Goal: Communication & Community: Answer question/provide support

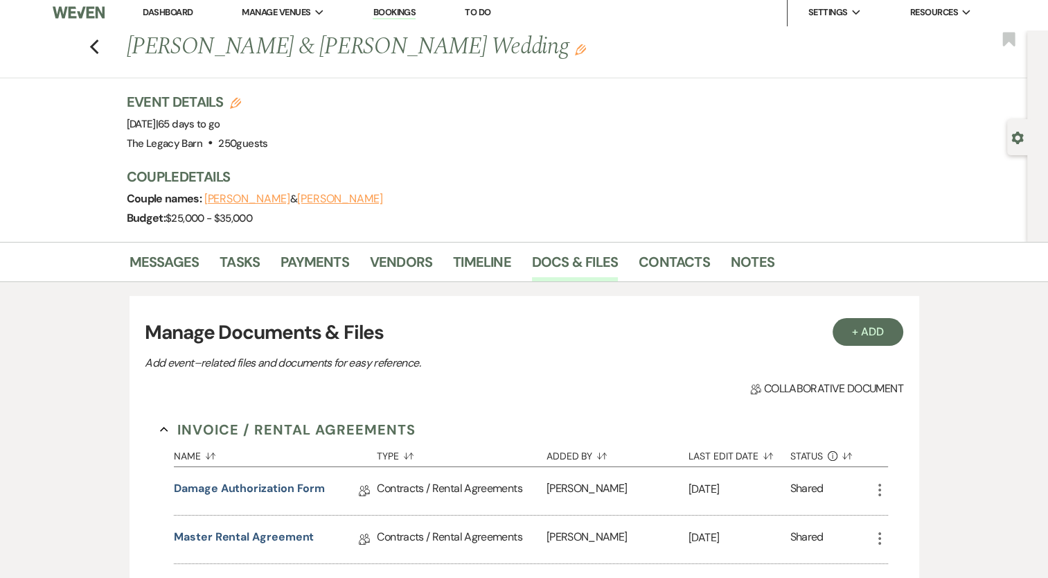
scroll to position [6, 0]
click at [152, 270] on link "Messages" at bounding box center [165, 266] width 70 height 30
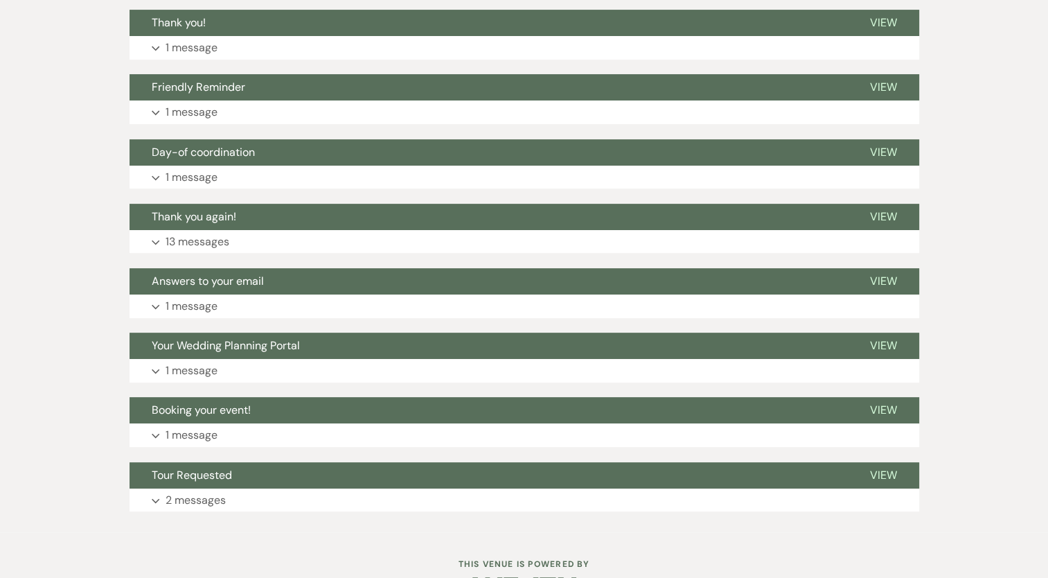
scroll to position [408, 0]
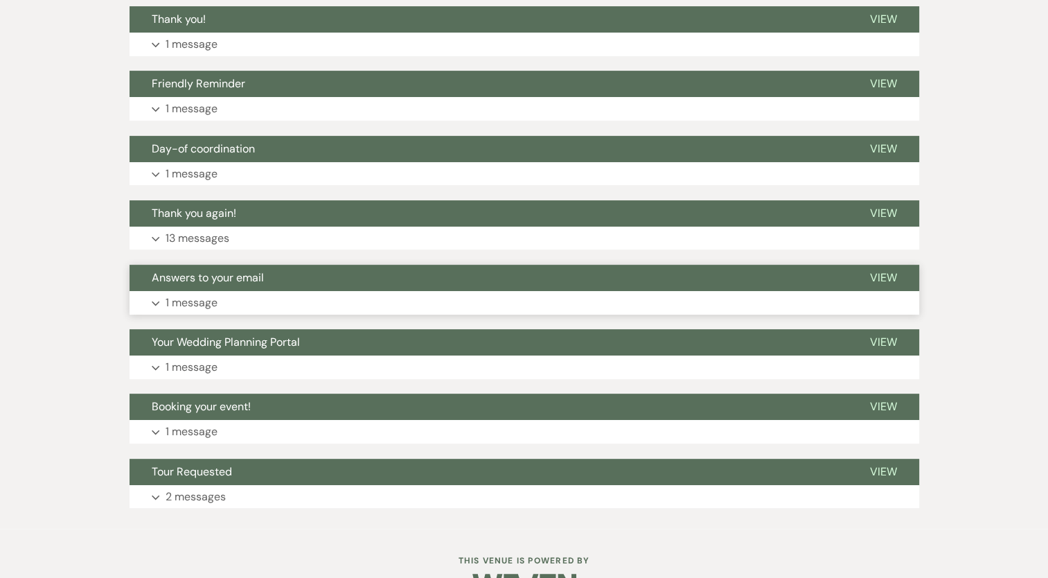
click at [194, 303] on p "1 message" at bounding box center [192, 303] width 52 height 18
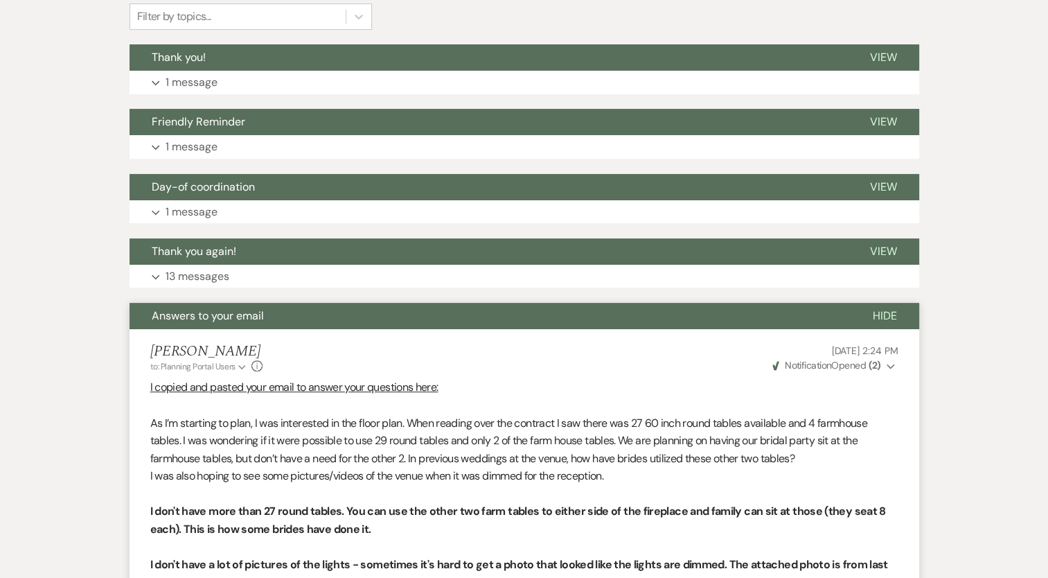
scroll to position [346, 0]
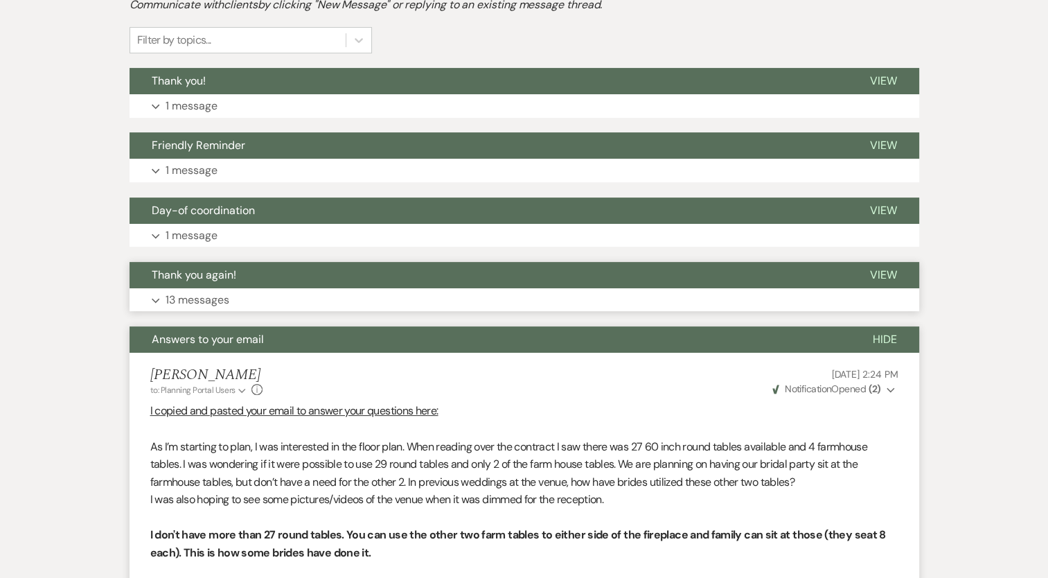
click at [209, 295] on p "13 messages" at bounding box center [198, 300] width 64 height 18
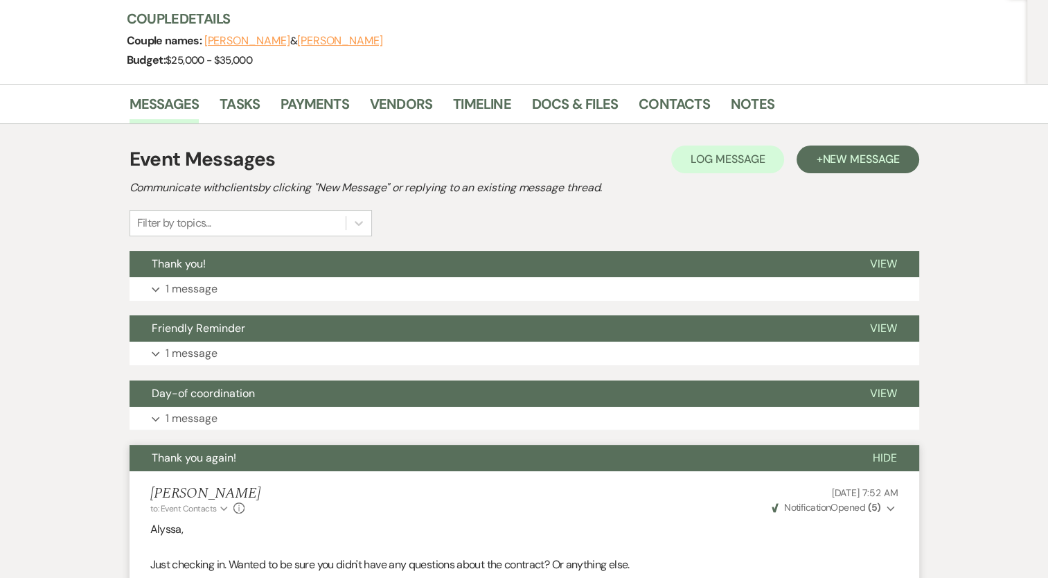
scroll to position [155, 0]
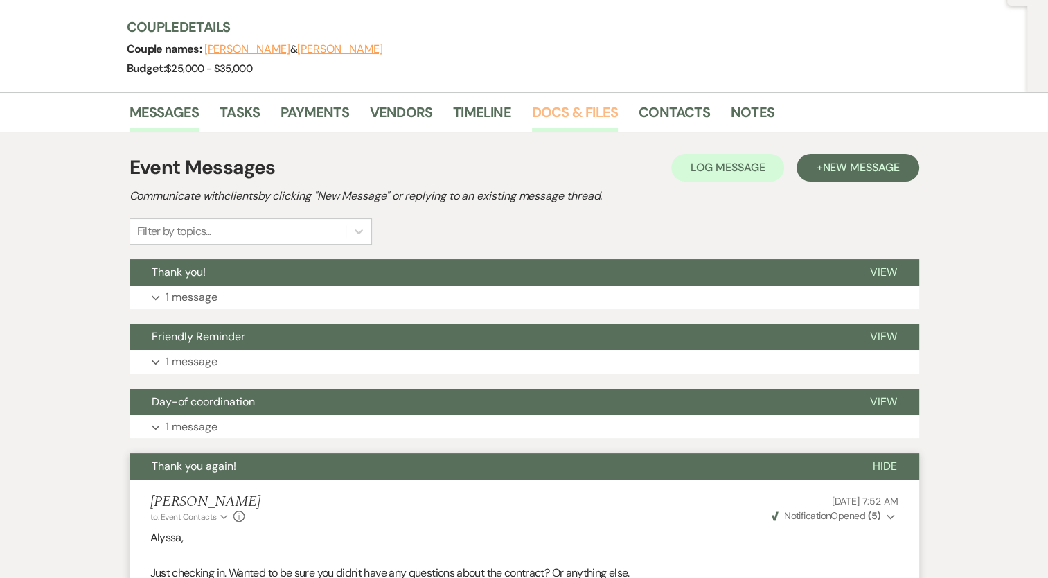
click at [554, 121] on link "Docs & Files" at bounding box center [575, 116] width 86 height 30
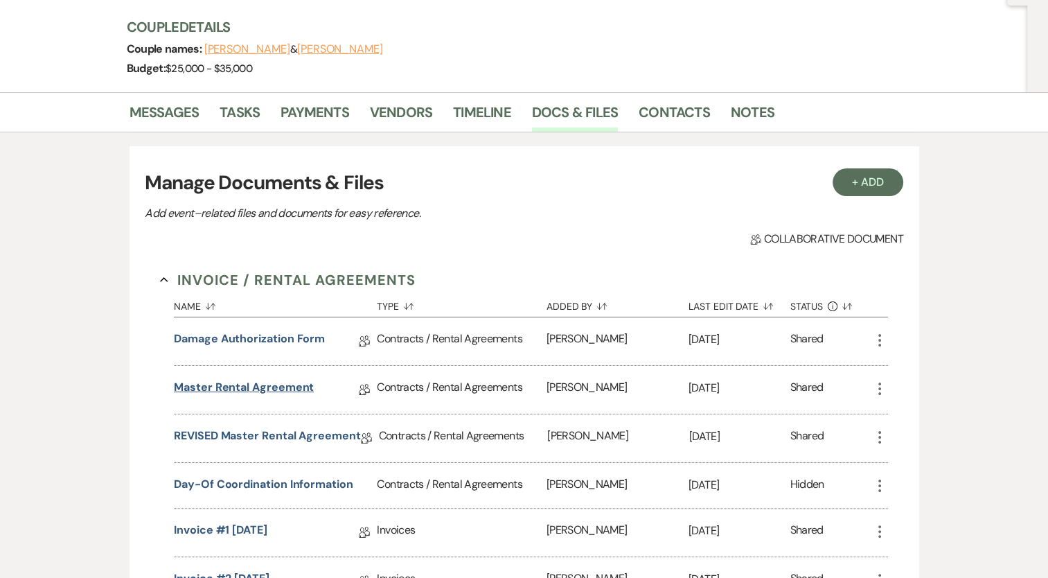
click at [288, 389] on link "Master Rental Agreement" at bounding box center [244, 389] width 140 height 21
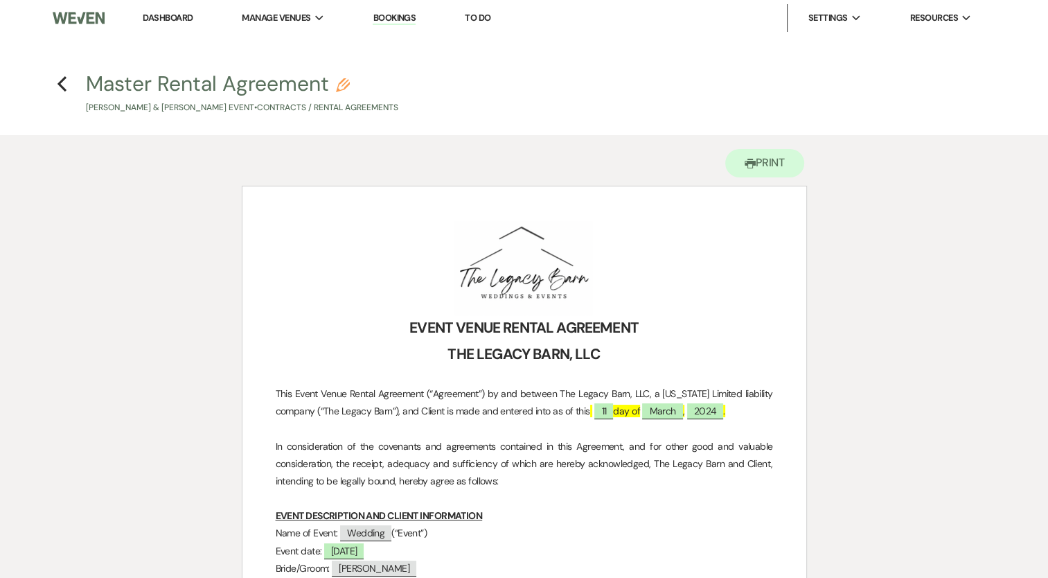
click at [71, 84] on h4 "Previous Master Rental Agreement Pencil Luke Oliver & Alyssa Armstrong's Event …" at bounding box center [525, 91] width 998 height 45
click at [61, 87] on use "button" at bounding box center [62, 83] width 9 height 15
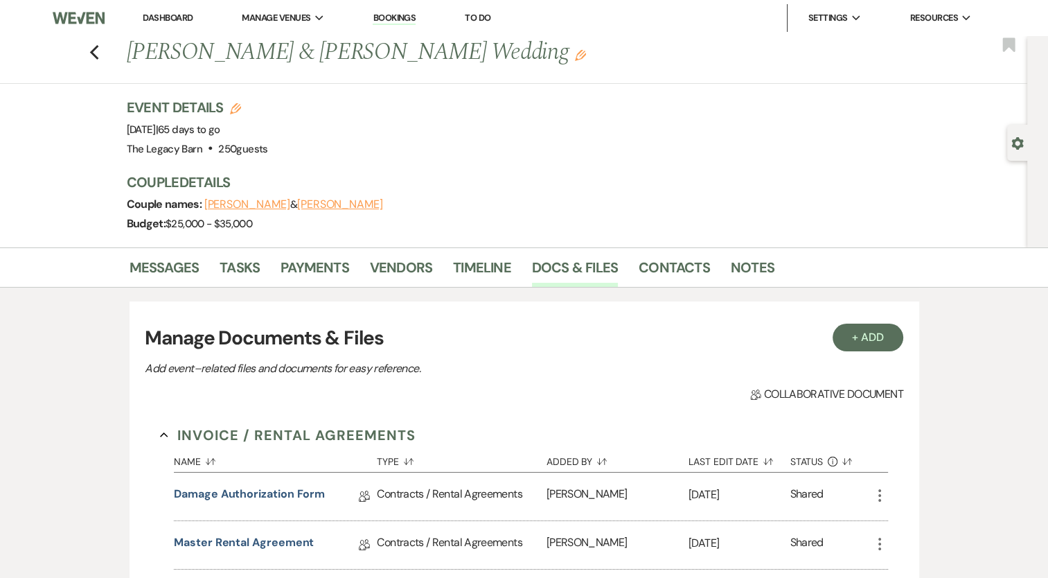
scroll to position [155, 0]
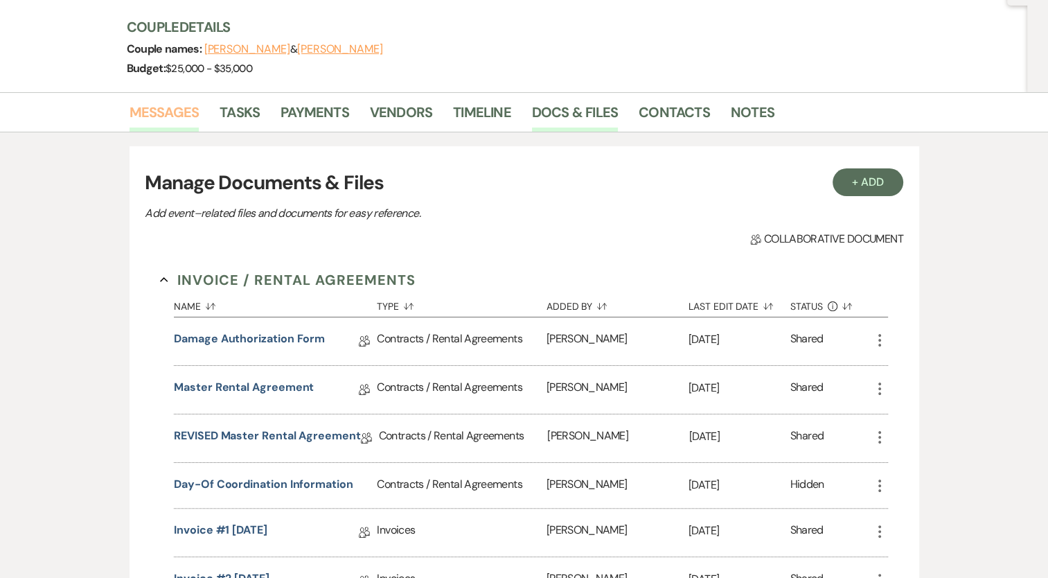
click at [191, 116] on link "Messages" at bounding box center [165, 116] width 70 height 30
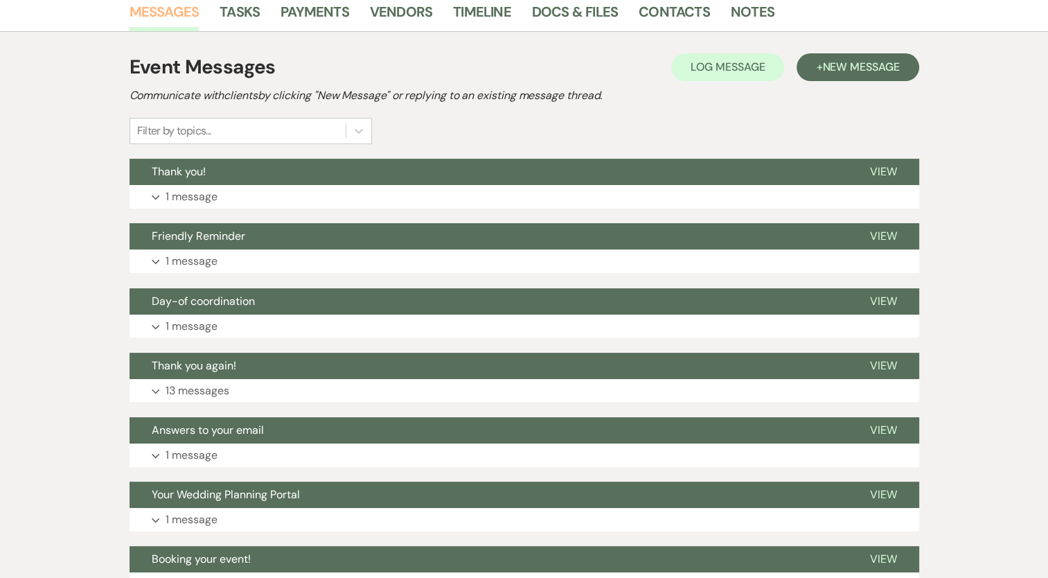
scroll to position [280, 0]
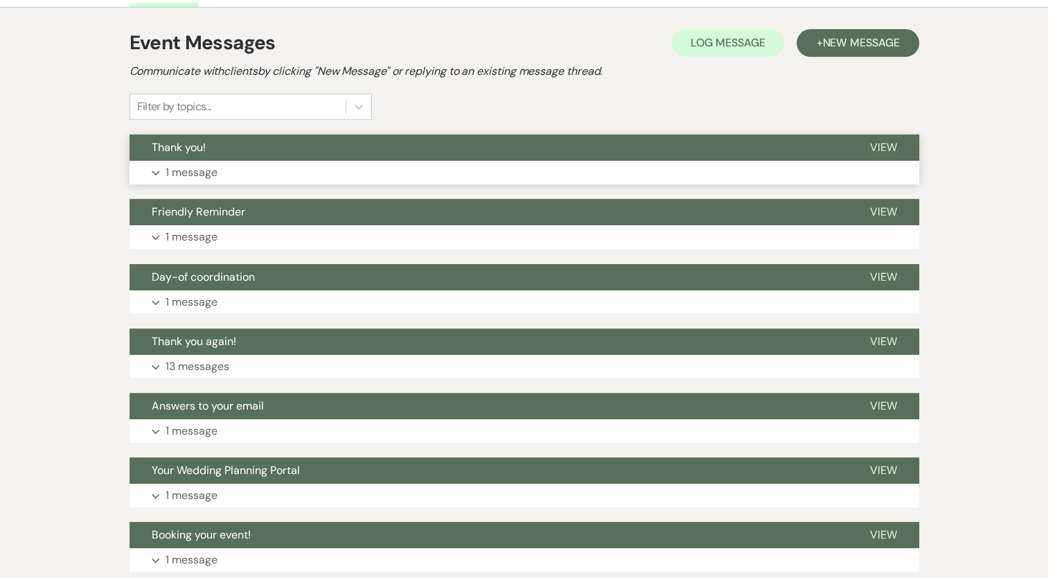
click at [211, 170] on p "1 message" at bounding box center [192, 173] width 52 height 18
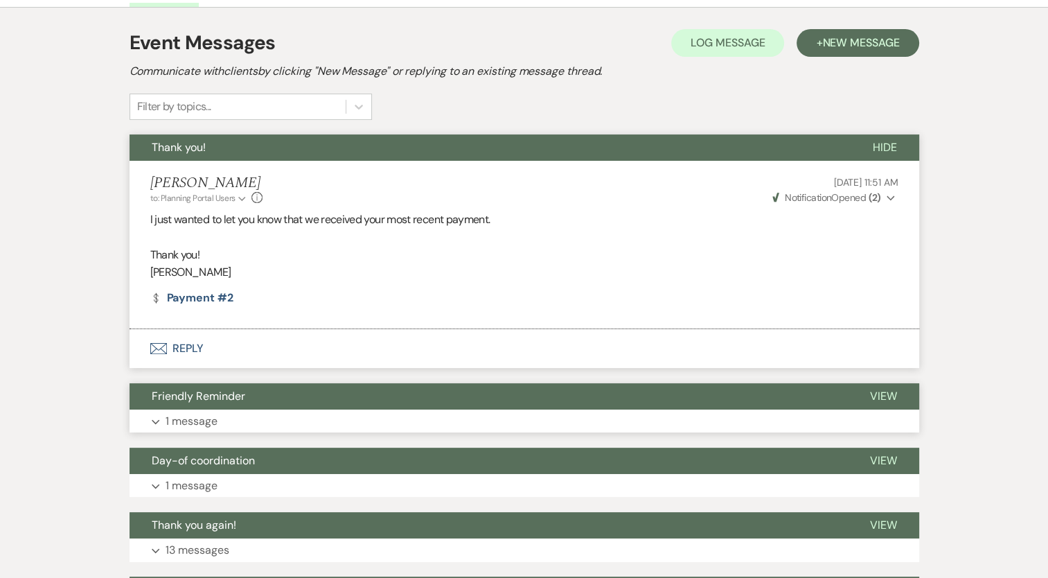
click at [215, 396] on span "Friendly Reminder" at bounding box center [199, 396] width 94 height 15
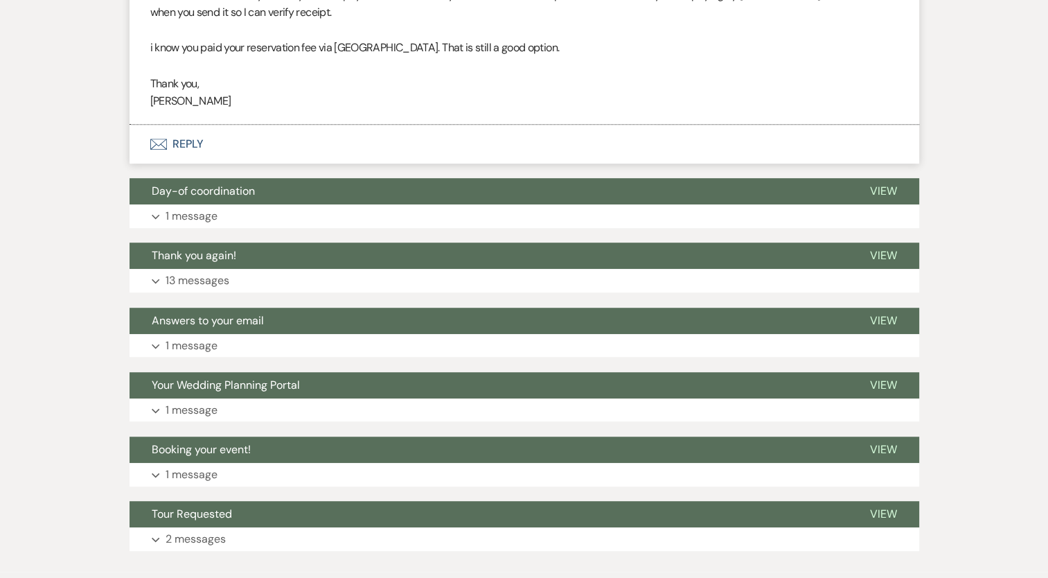
scroll to position [779, 0]
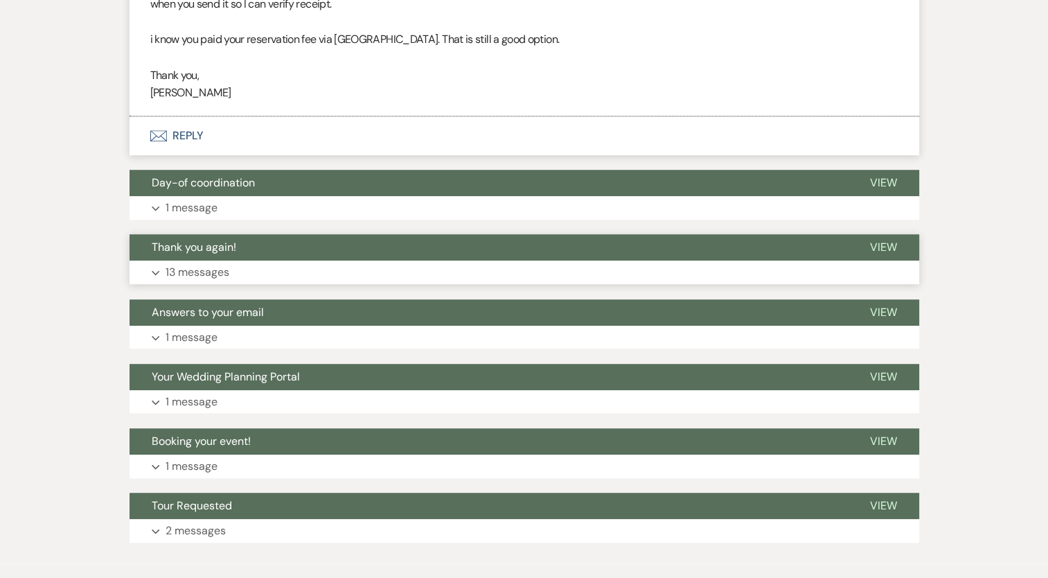
click at [213, 268] on p "13 messages" at bounding box center [198, 272] width 64 height 18
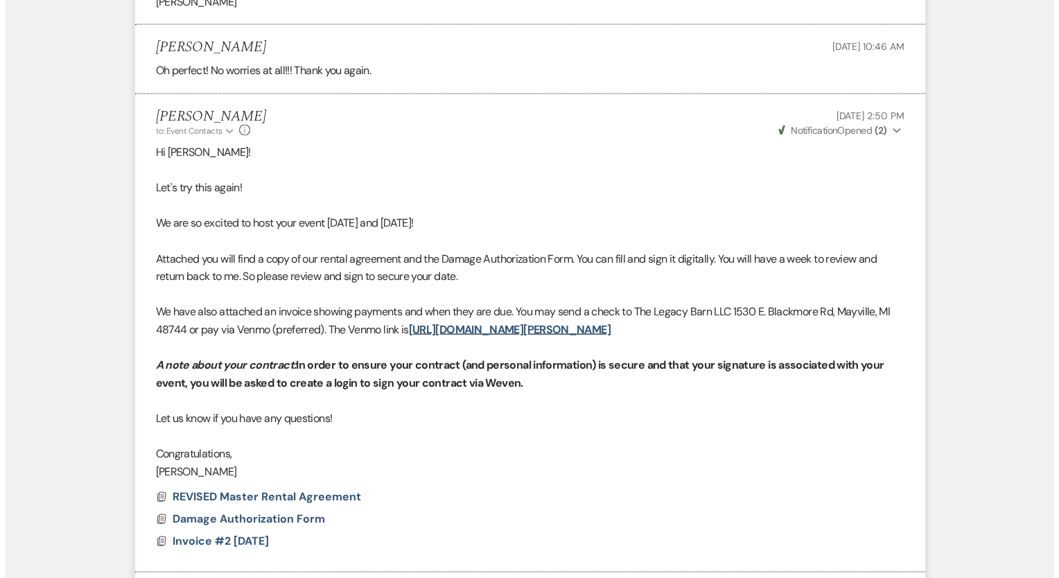
scroll to position [2647, 0]
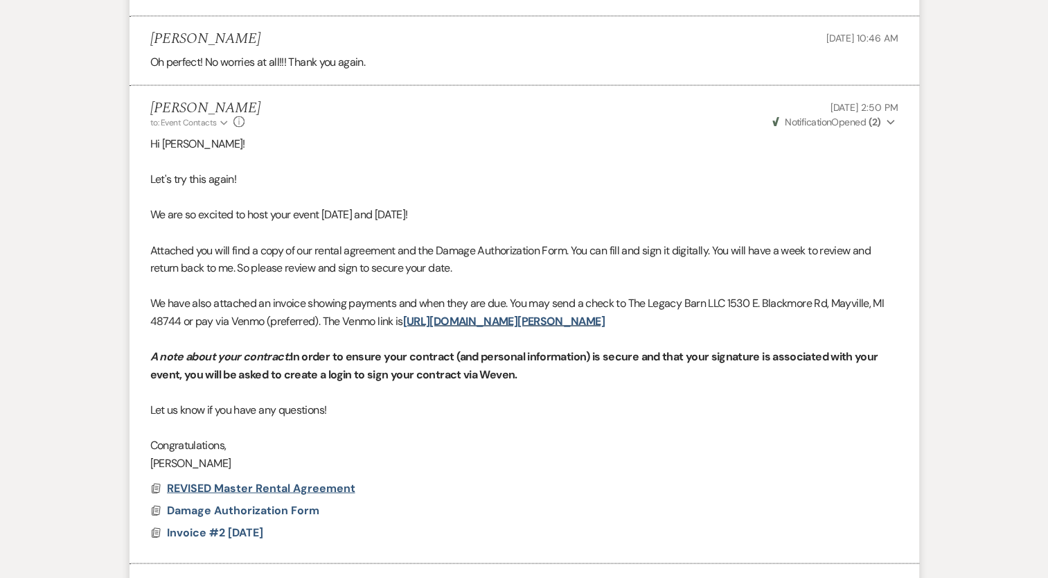
click at [316, 490] on span "REVISED Master Rental Agreement" at bounding box center [261, 488] width 188 height 15
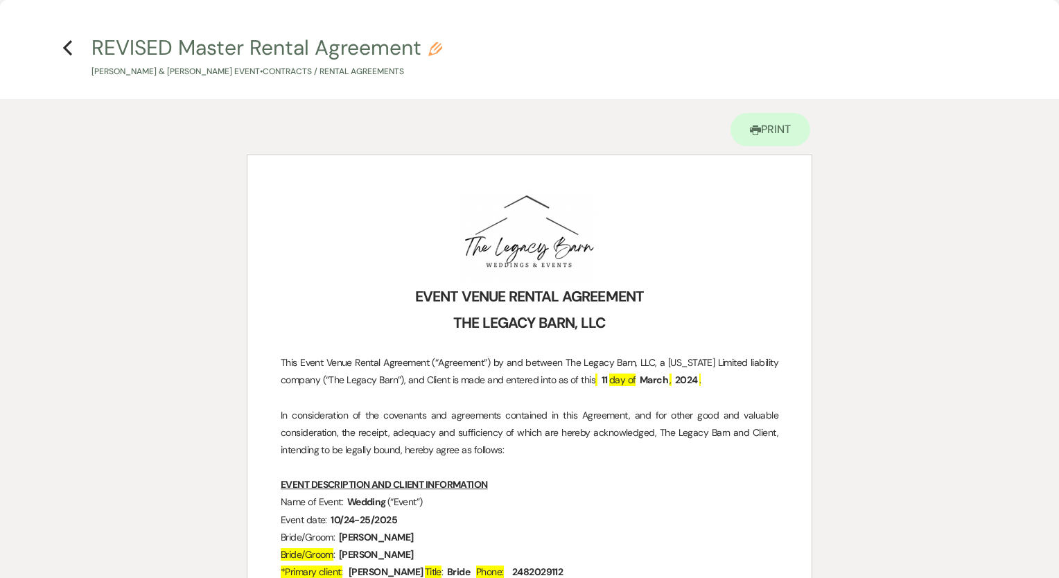
drag, startPoint x: 1028, startPoint y: 194, endPoint x: 1029, endPoint y: 220, distance: 26.4
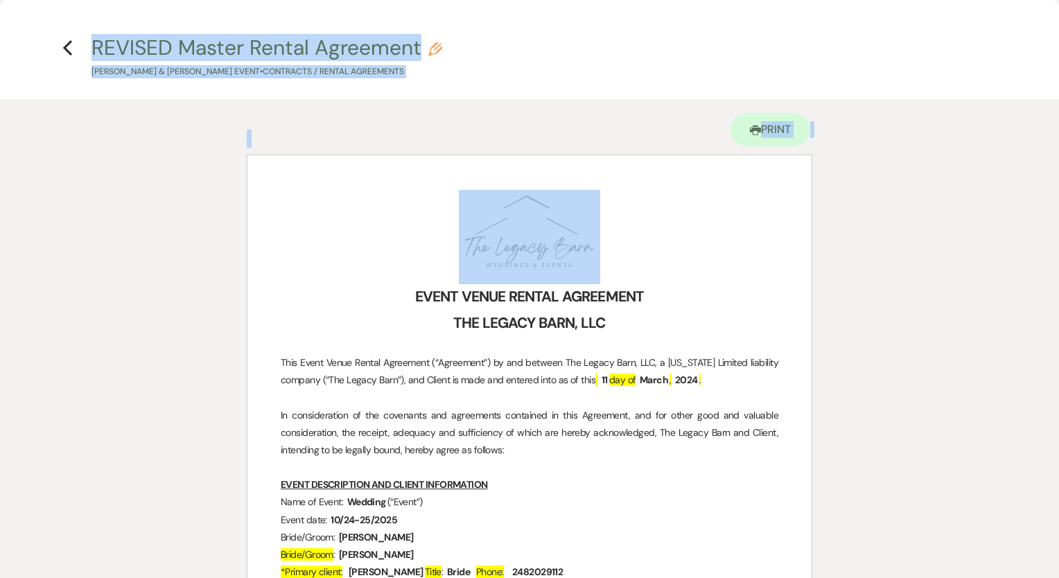
drag, startPoint x: 1058, startPoint y: 235, endPoint x: 1058, endPoint y: 276, distance: 41.6
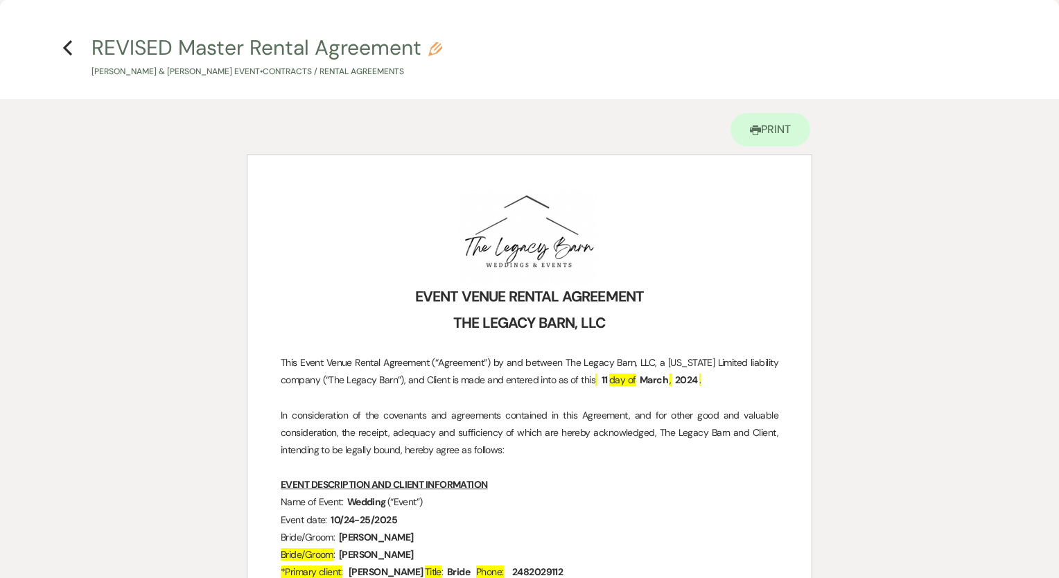
drag, startPoint x: 1058, startPoint y: 276, endPoint x: 946, endPoint y: 290, distance: 113.0
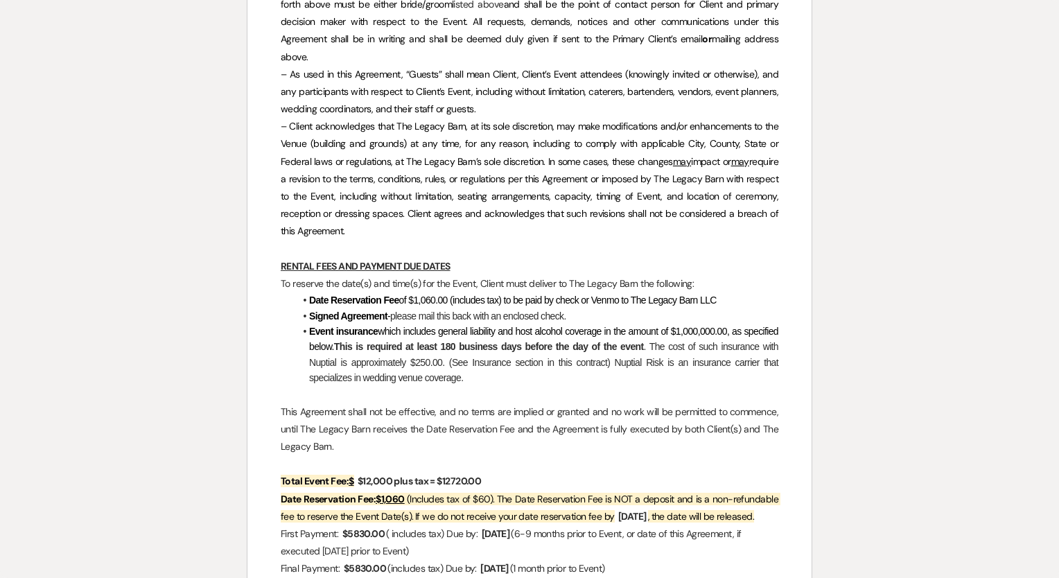
scroll to position [665, 0]
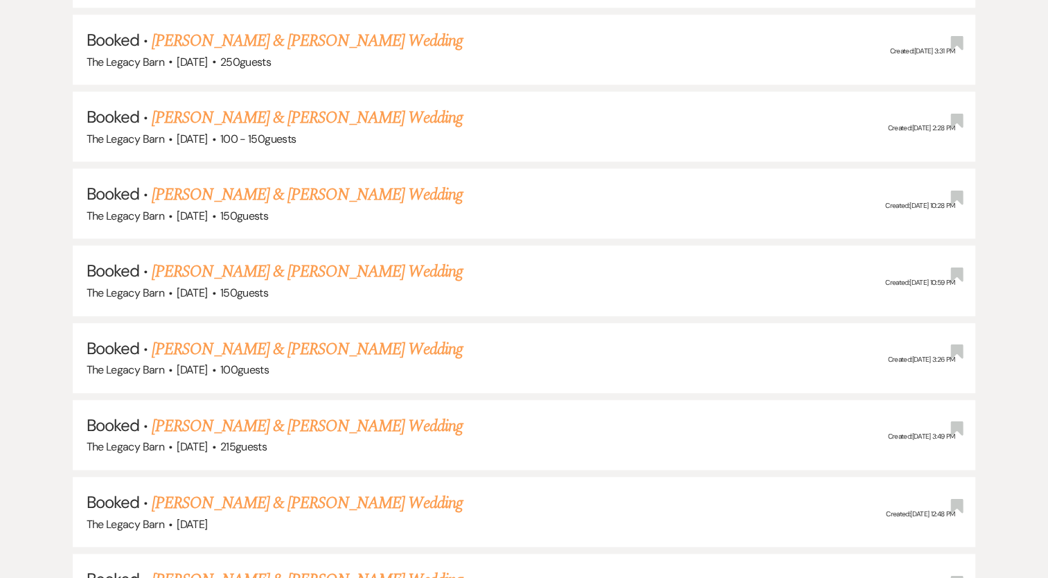
scroll to position [1358, 0]
